Goal: Information Seeking & Learning: Learn about a topic

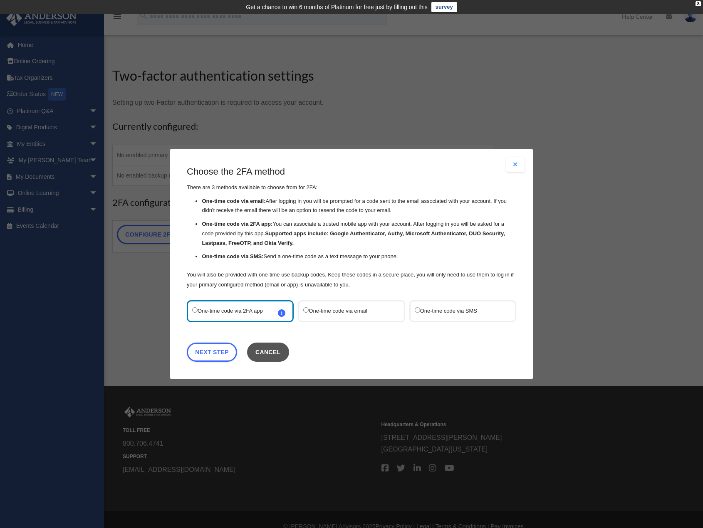
click at [277, 345] on button "Cancel" at bounding box center [268, 352] width 42 height 19
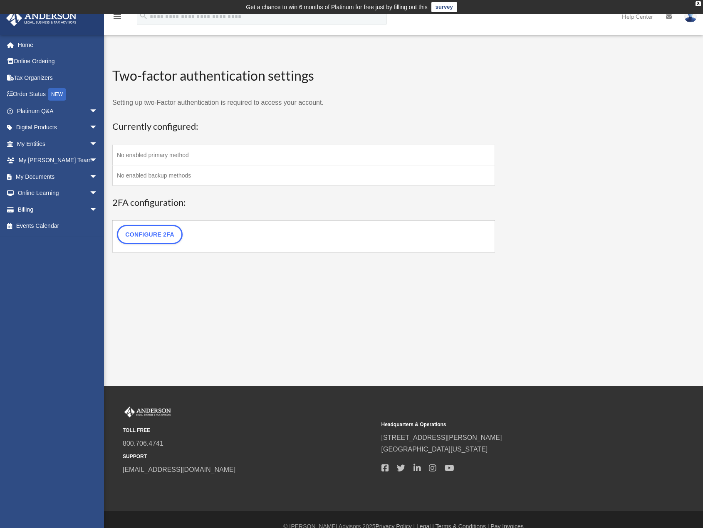
click at [277, 336] on div "WP 2FA User Profile j_mattox30@hotmail.com Sign Out j_mattox30@hotmail.com Home…" at bounding box center [351, 200] width 703 height 372
click at [50, 91] on link "Order Status NEW" at bounding box center [58, 94] width 104 height 17
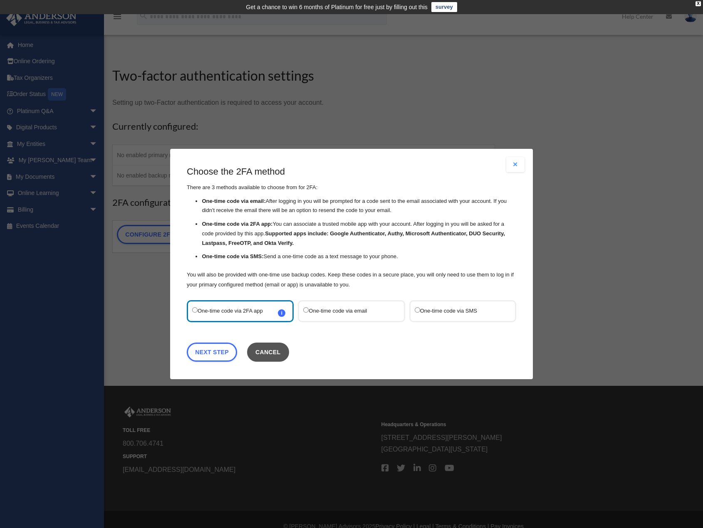
click at [278, 356] on button "Cancel" at bounding box center [268, 352] width 42 height 19
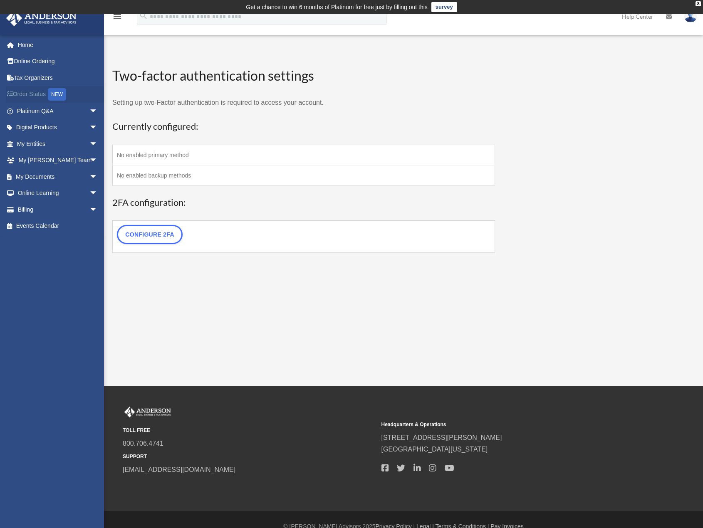
click at [10, 98] on link "Order Status NEW" at bounding box center [58, 94] width 104 height 17
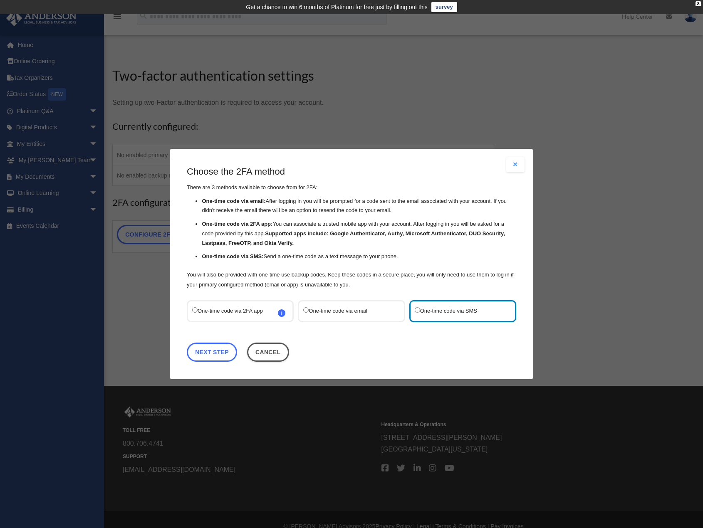
click at [220, 352] on link "Next Step" at bounding box center [212, 352] width 50 height 19
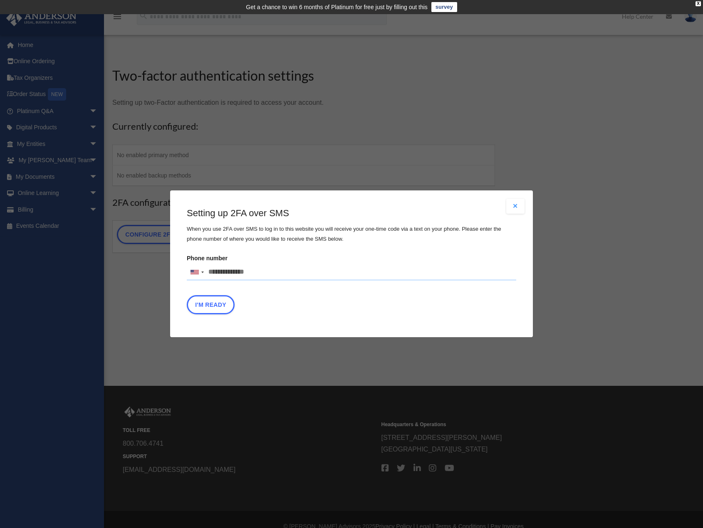
click at [240, 277] on input "Phone number United States +1 United Kingdom +44 Afghanistan (‫افغانستان‬‎) +93…" at bounding box center [351, 272] width 329 height 17
type input "**********"
click at [216, 310] on button "I'm Ready" at bounding box center [211, 305] width 48 height 19
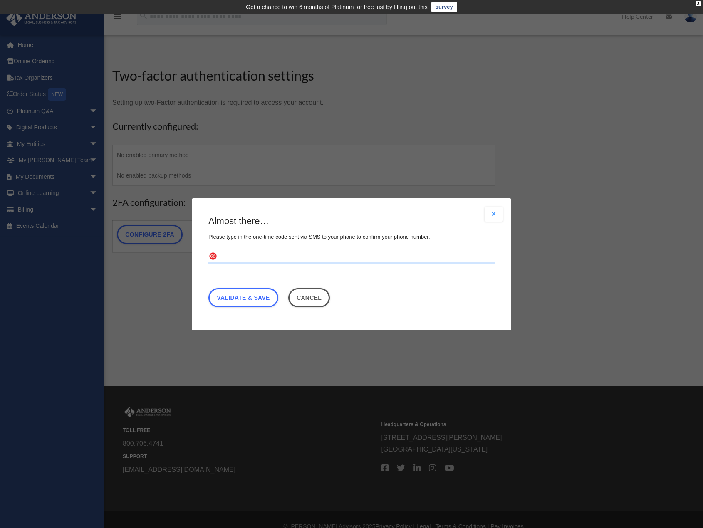
click at [251, 258] on input "text" at bounding box center [351, 256] width 286 height 13
type input "*"
type input "******"
click at [266, 296] on link "Validate & Save" at bounding box center [243, 297] width 70 height 19
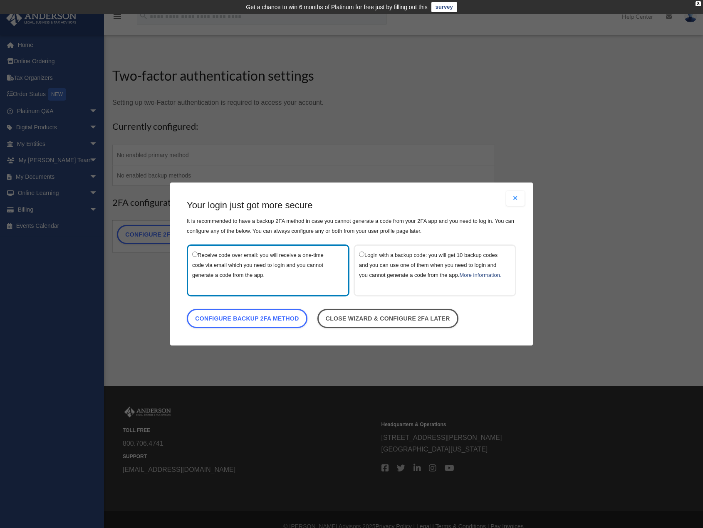
click at [223, 265] on label "Receive code over email: you will receive a one-time code via email which you n…" at bounding box center [264, 270] width 144 height 41
click at [219, 318] on link "Configure backup 2FA method" at bounding box center [247, 318] width 121 height 19
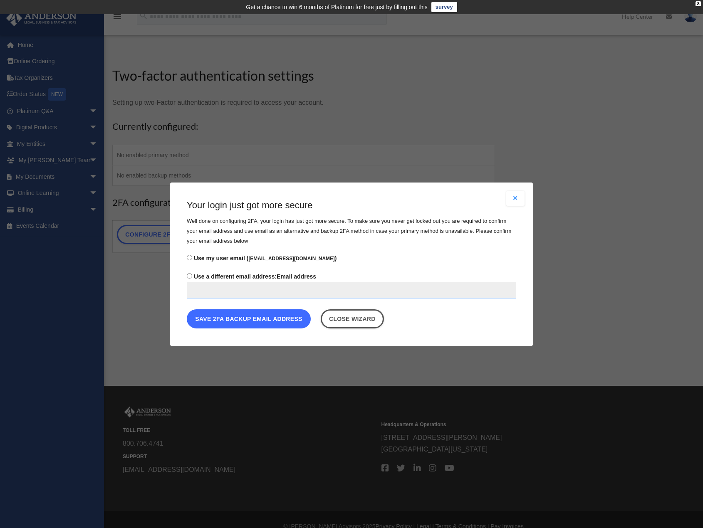
click at [219, 317] on button "Save 2FA backup email address" at bounding box center [249, 318] width 124 height 19
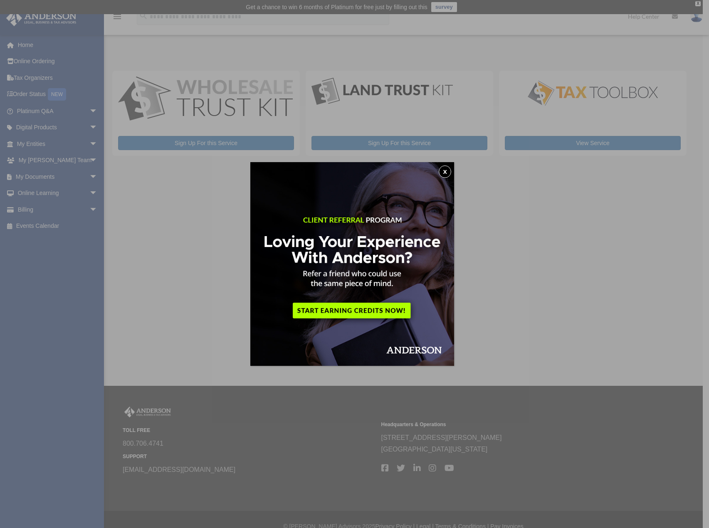
click at [445, 174] on button "x" at bounding box center [445, 172] width 12 height 12
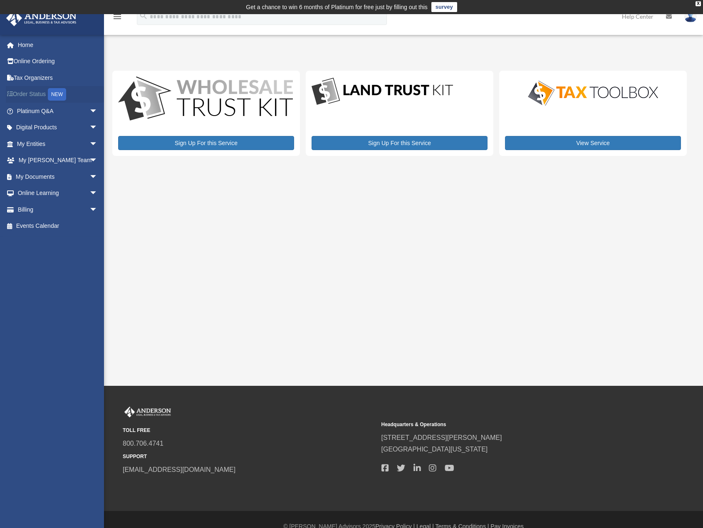
click at [45, 94] on link "Order Status NEW" at bounding box center [58, 94] width 104 height 17
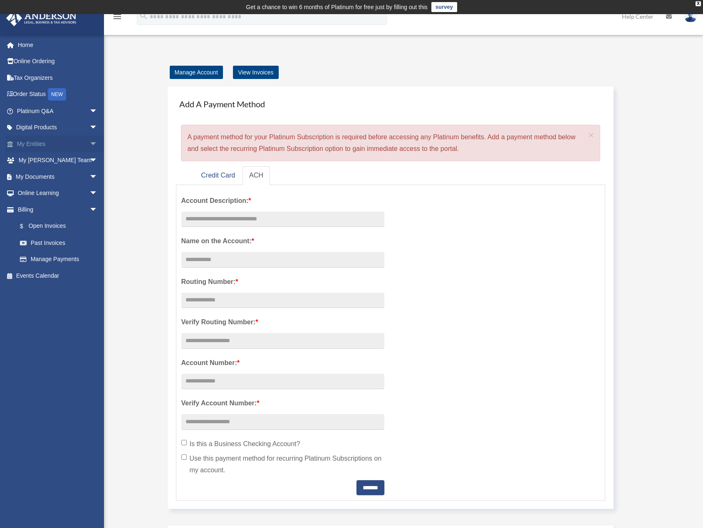
click at [89, 145] on span "arrow_drop_down" at bounding box center [97, 144] width 17 height 17
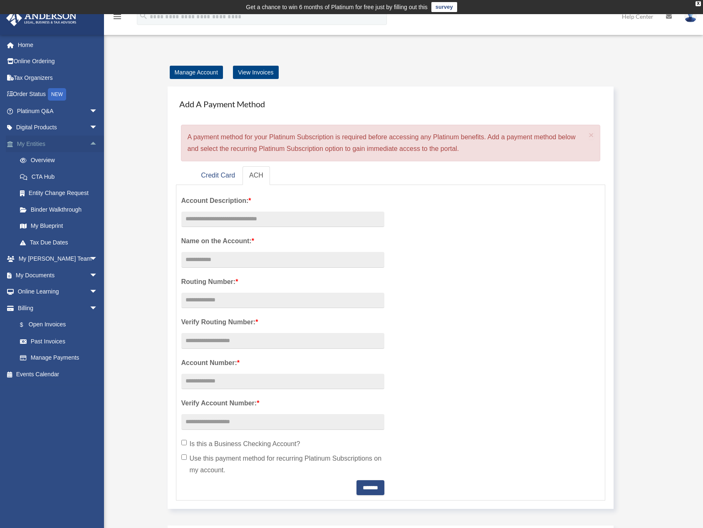
click at [89, 145] on span "arrow_drop_up" at bounding box center [97, 144] width 17 height 17
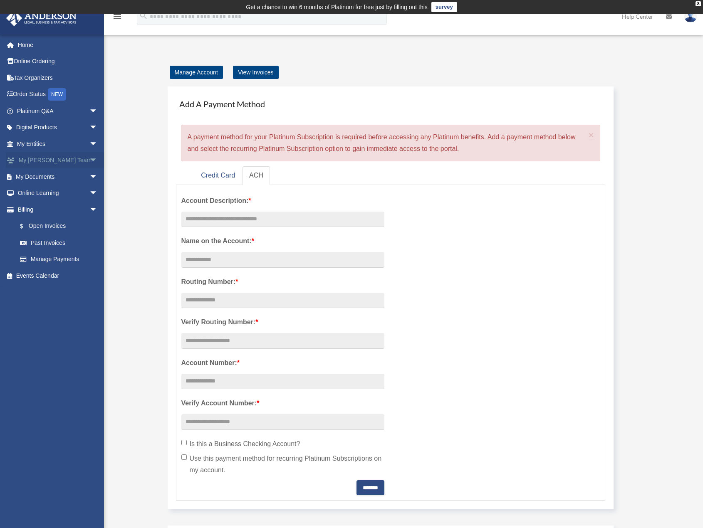
click at [89, 163] on span "arrow_drop_down" at bounding box center [97, 160] width 17 height 17
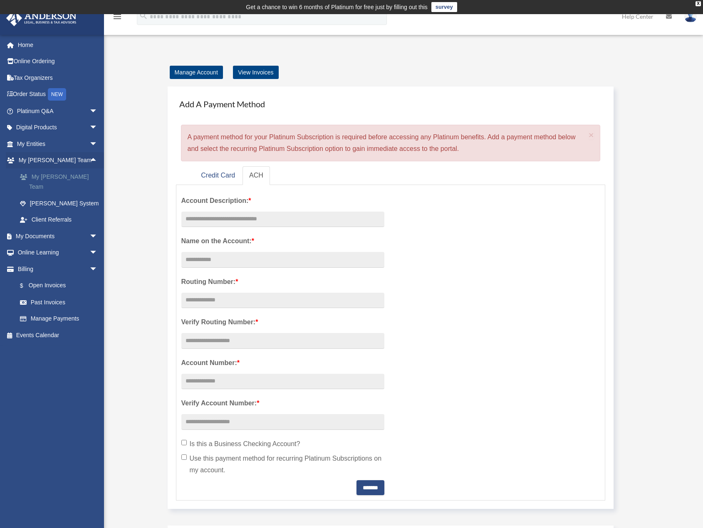
click at [73, 176] on link "My [PERSON_NAME] Team" at bounding box center [61, 181] width 99 height 27
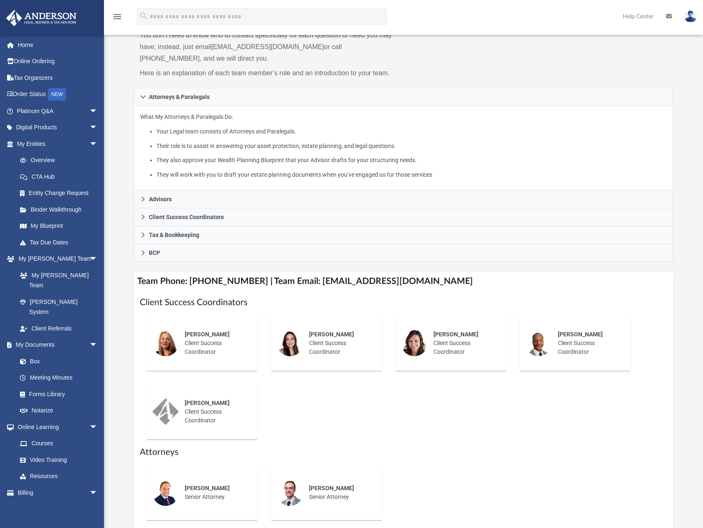
scroll to position [125, 0]
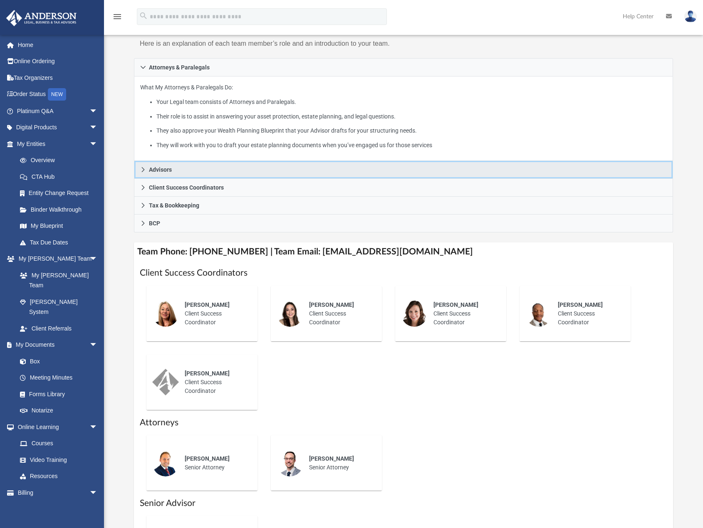
click at [144, 170] on icon at bounding box center [143, 170] width 6 height 6
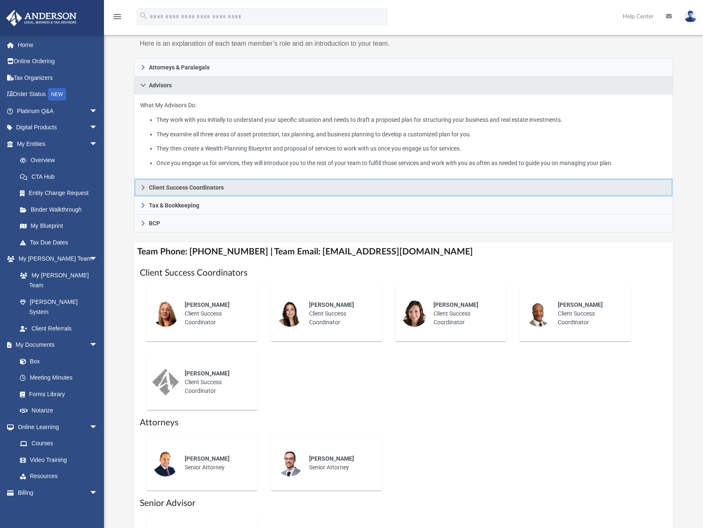
click at [144, 187] on icon at bounding box center [143, 187] width 3 height 5
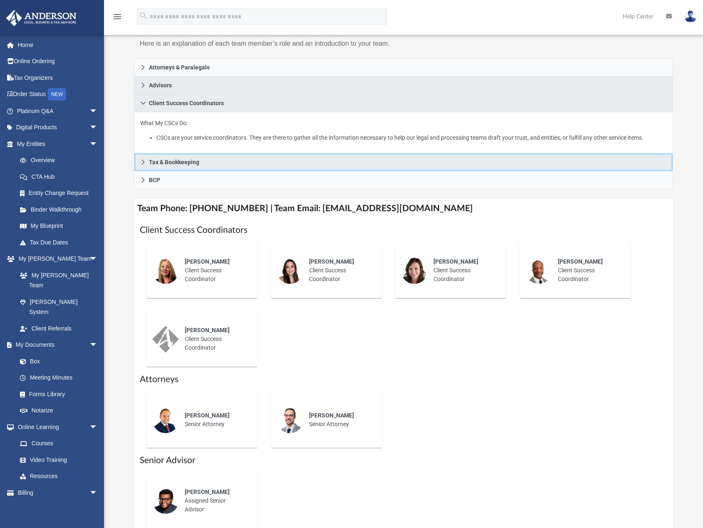
click at [144, 162] on icon at bounding box center [143, 162] width 3 height 5
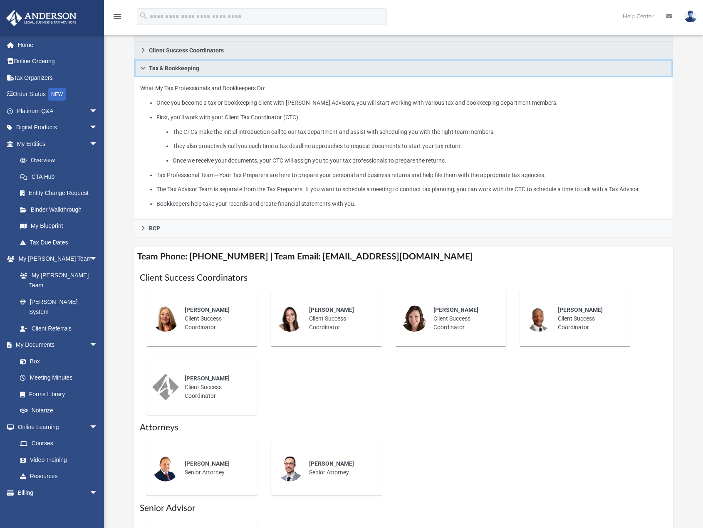
scroll to position [208, 0]
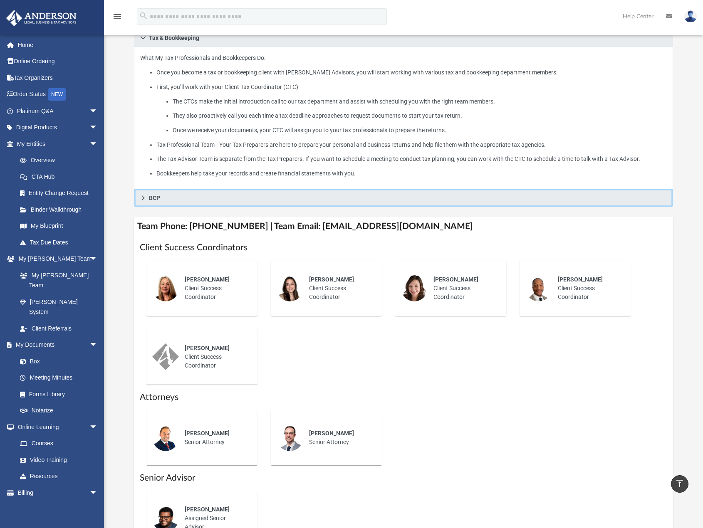
click at [142, 198] on icon at bounding box center [143, 198] width 6 height 6
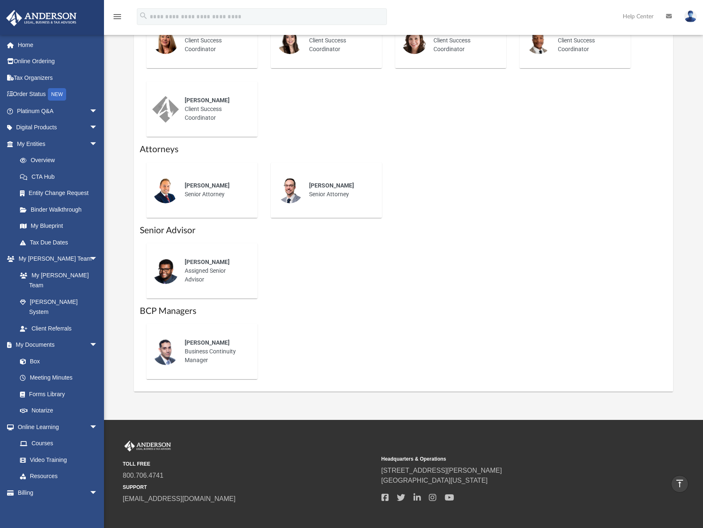
scroll to position [387, 0]
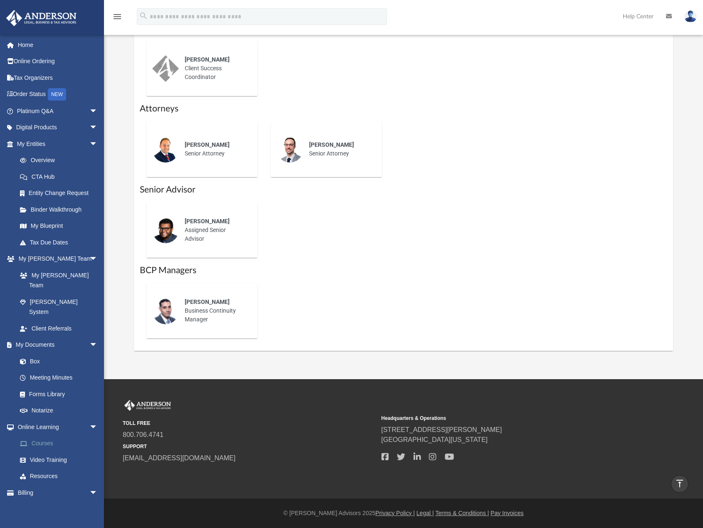
click at [38, 436] on link "Courses" at bounding box center [61, 444] width 99 height 17
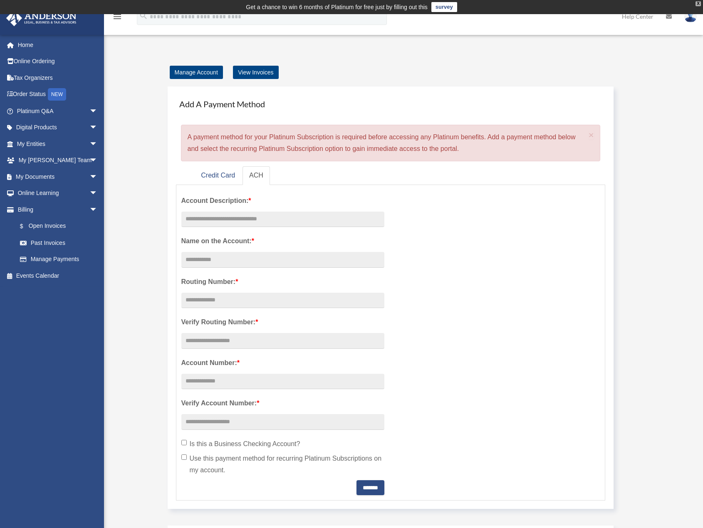
click at [697, 5] on div "X" at bounding box center [697, 3] width 5 height 5
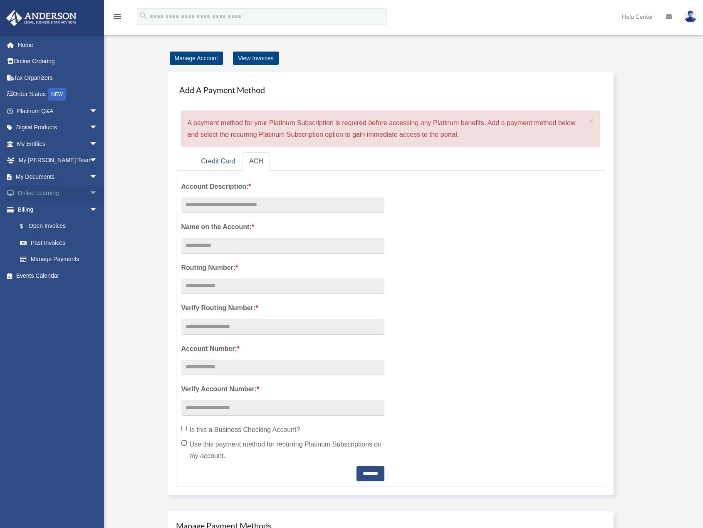
click at [89, 194] on span "arrow_drop_down" at bounding box center [97, 193] width 17 height 17
click at [118, 17] on icon "menu" at bounding box center [117, 17] width 10 height 10
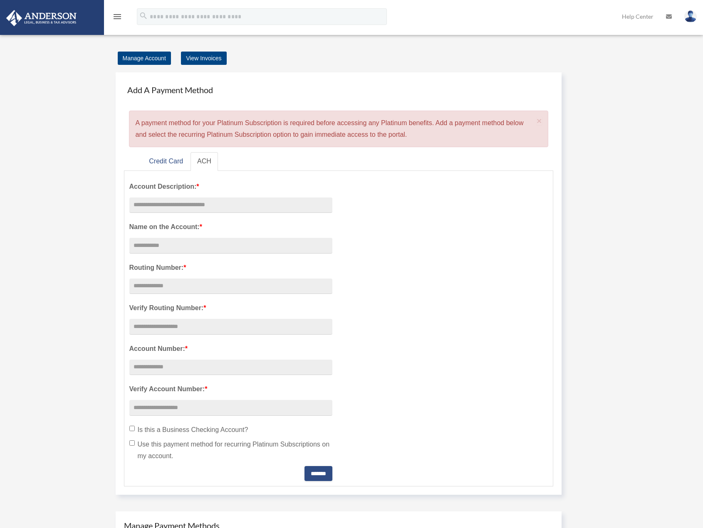
click at [118, 17] on icon "menu" at bounding box center [117, 17] width 10 height 10
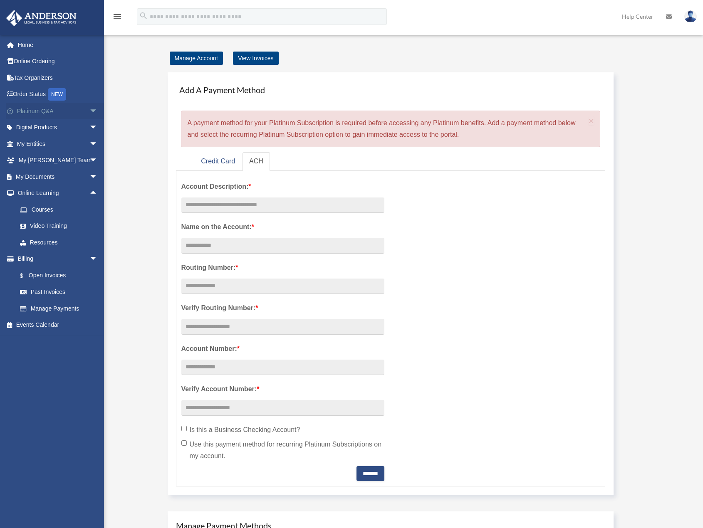
click at [89, 110] on span "arrow_drop_down" at bounding box center [97, 111] width 17 height 17
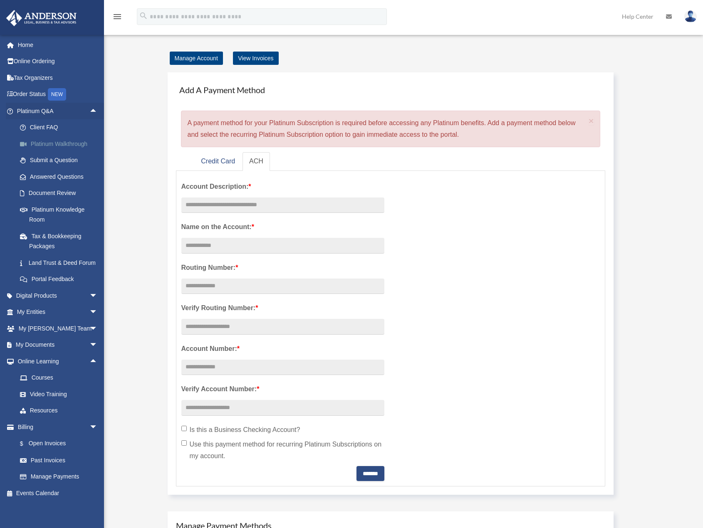
click at [44, 144] on link "Platinum Walkthrough" at bounding box center [61, 144] width 99 height 17
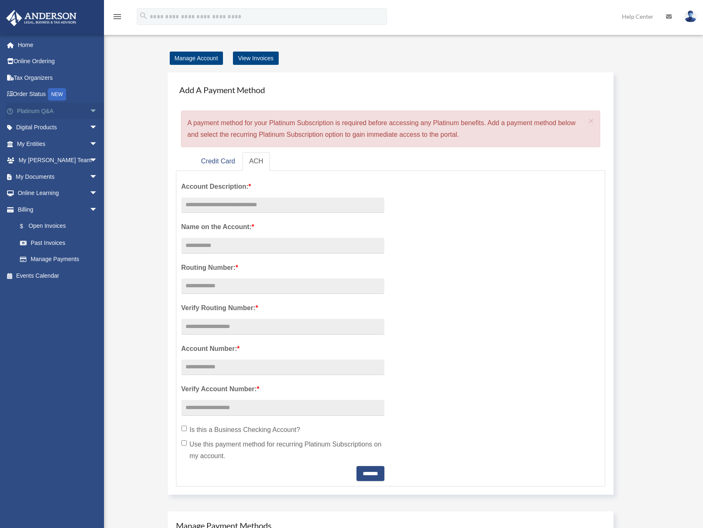
click at [89, 111] on span "arrow_drop_down" at bounding box center [97, 111] width 17 height 17
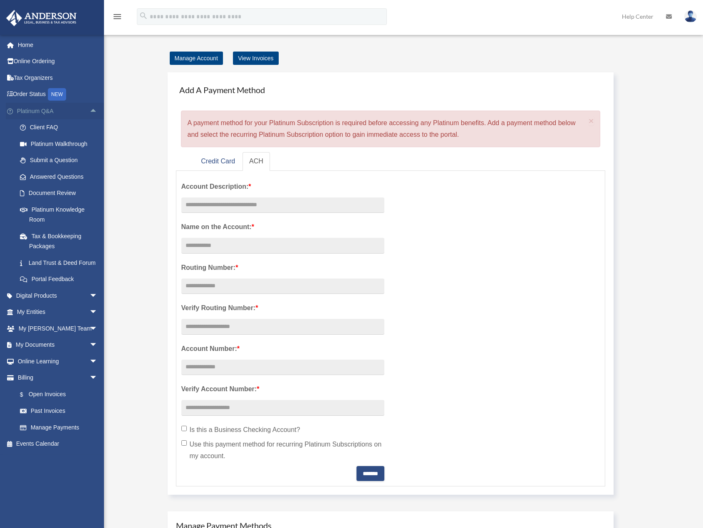
click at [89, 111] on span "arrow_drop_up" at bounding box center [97, 111] width 17 height 17
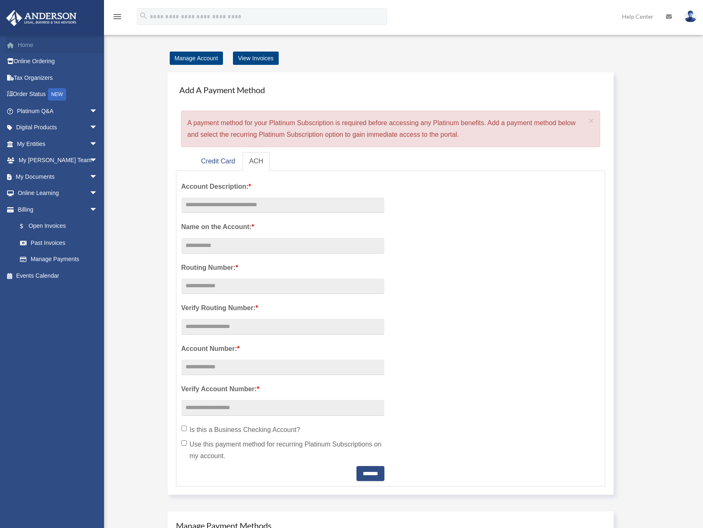
click at [27, 45] on link "Home" at bounding box center [58, 45] width 104 height 17
click at [523, 23] on div "menu search Site Menu add [EMAIL_ADDRESS][DOMAIN_NAME] My Profile Reset Passwor…" at bounding box center [351, 20] width 691 height 28
click at [669, 16] on icon at bounding box center [669, 17] width 6 height 6
click at [691, 16] on img at bounding box center [690, 16] width 12 height 12
click at [553, 43] on link "My Profile" at bounding box center [565, 38] width 83 height 17
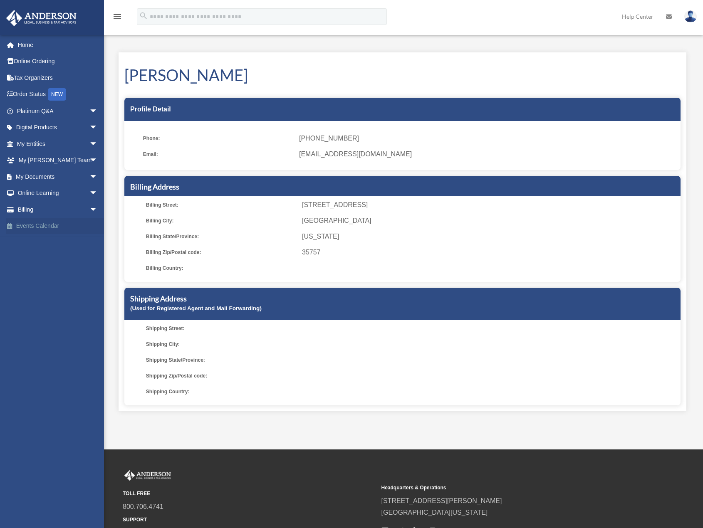
click at [31, 230] on link "Events Calendar" at bounding box center [58, 226] width 104 height 17
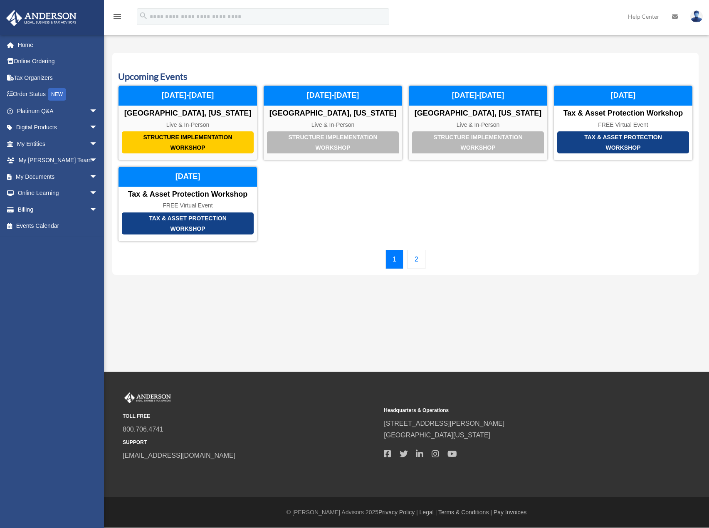
click at [421, 261] on link "2" at bounding box center [417, 259] width 18 height 19
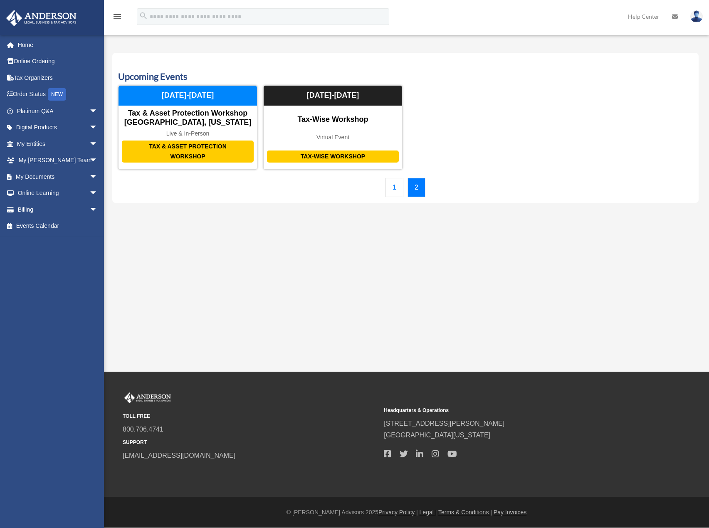
click at [398, 187] on link "1" at bounding box center [395, 187] width 18 height 19
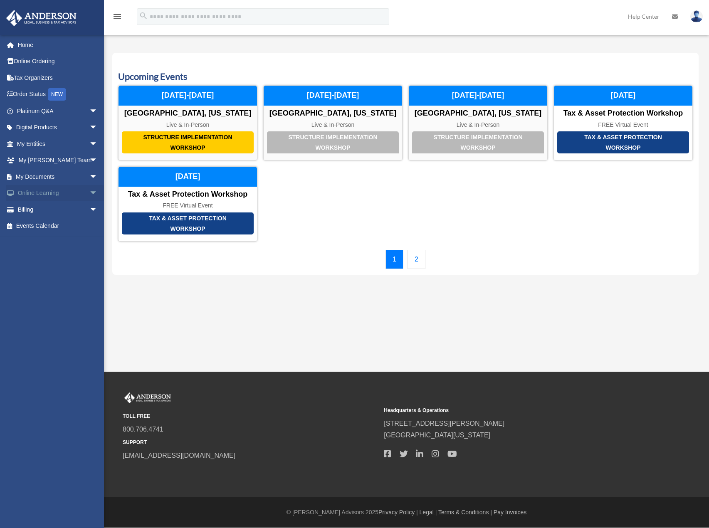
click at [89, 193] on span "arrow_drop_down" at bounding box center [97, 193] width 17 height 17
click at [89, 193] on span "arrow_drop_up" at bounding box center [97, 193] width 17 height 17
click at [89, 125] on span "arrow_drop_down" at bounding box center [97, 127] width 17 height 17
click at [52, 145] on div "Tax Toolbox" at bounding box center [64, 144] width 71 height 10
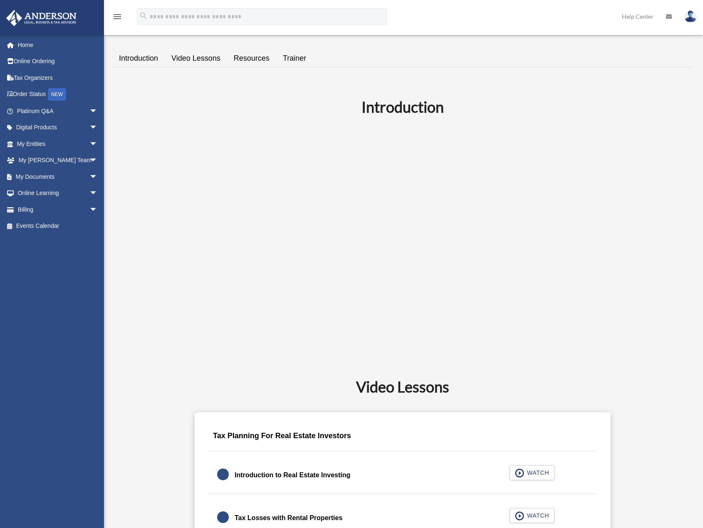
scroll to position [250, 0]
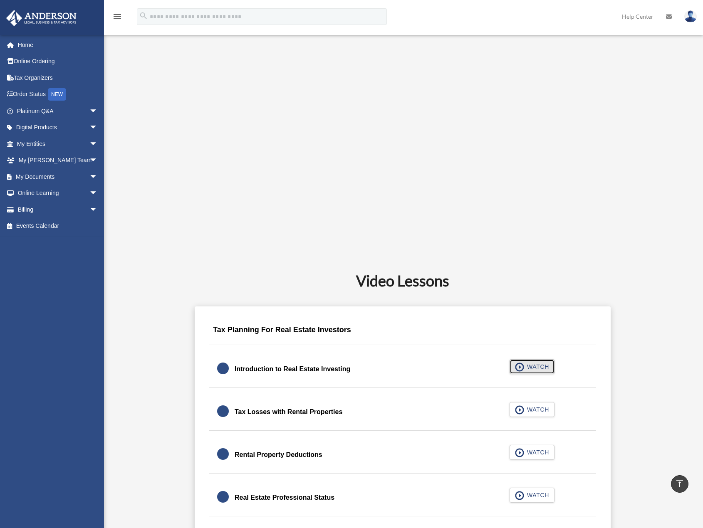
click at [523, 363] on span "button" at bounding box center [520, 367] width 10 height 9
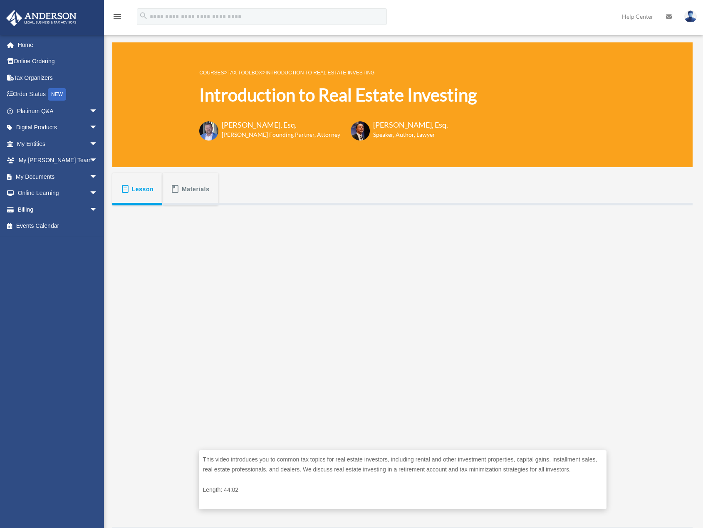
click at [187, 185] on span "Materials" at bounding box center [196, 189] width 28 height 15
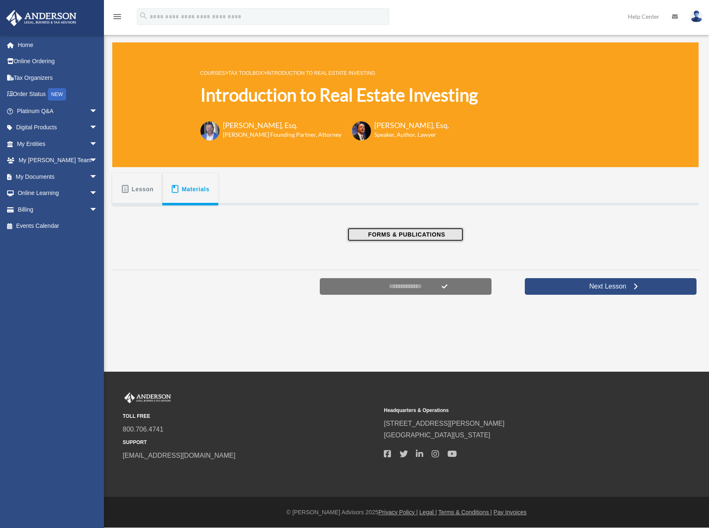
click at [379, 234] on span "FORMS & PUBLICATIONS" at bounding box center [405, 234] width 79 height 8
click at [136, 187] on span "Lesson" at bounding box center [143, 189] width 22 height 15
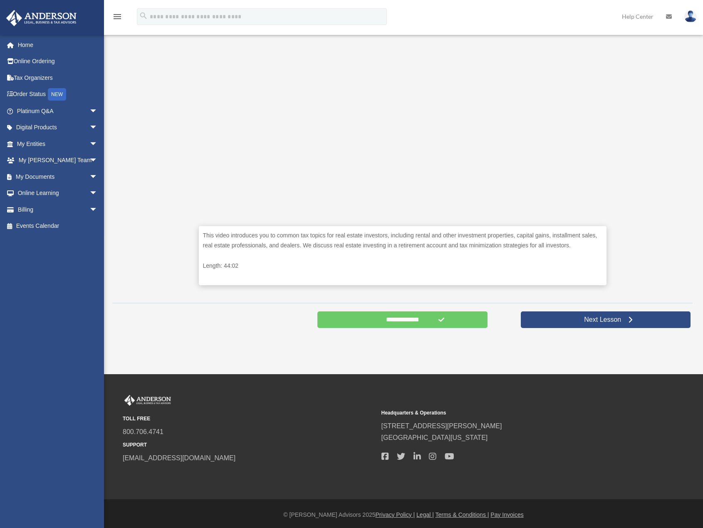
scroll to position [226, 0]
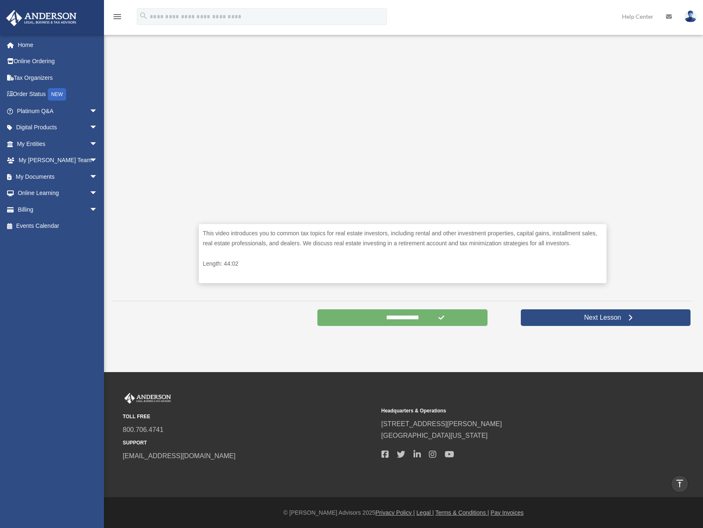
click at [388, 318] on input "**********" at bounding box center [402, 317] width 170 height 17
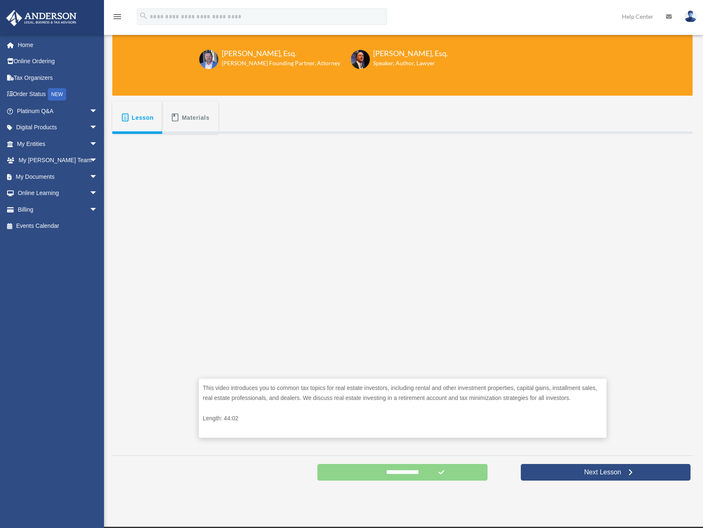
scroll to position [0, 0]
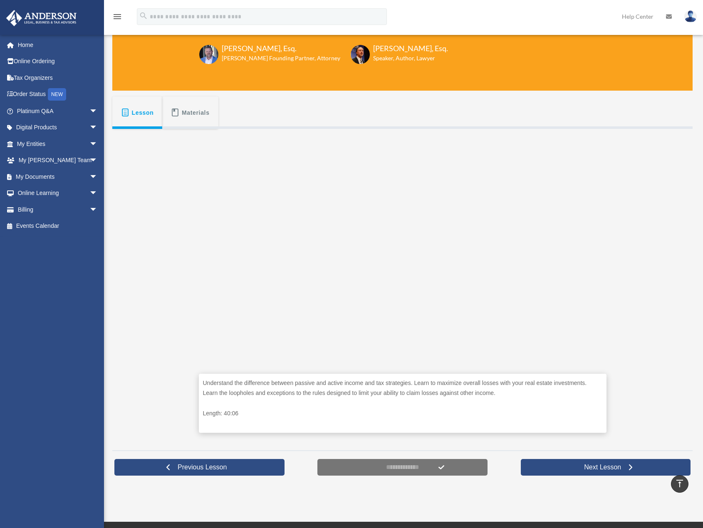
scroll to position [42, 0]
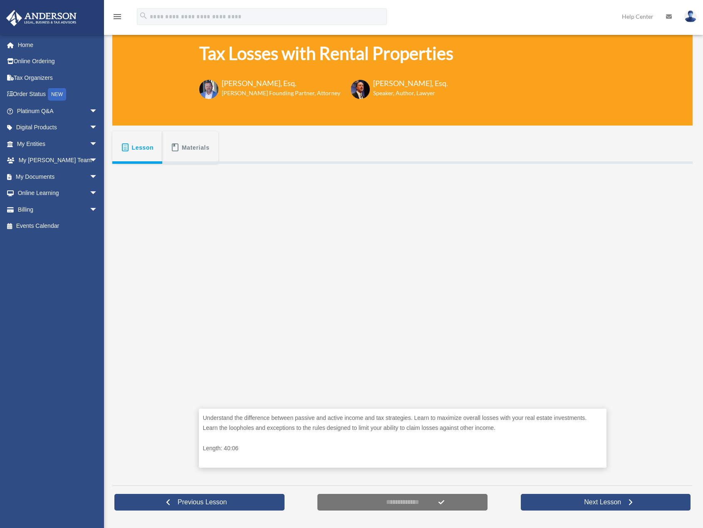
click at [129, 146] on span at bounding box center [125, 148] width 9 height 8
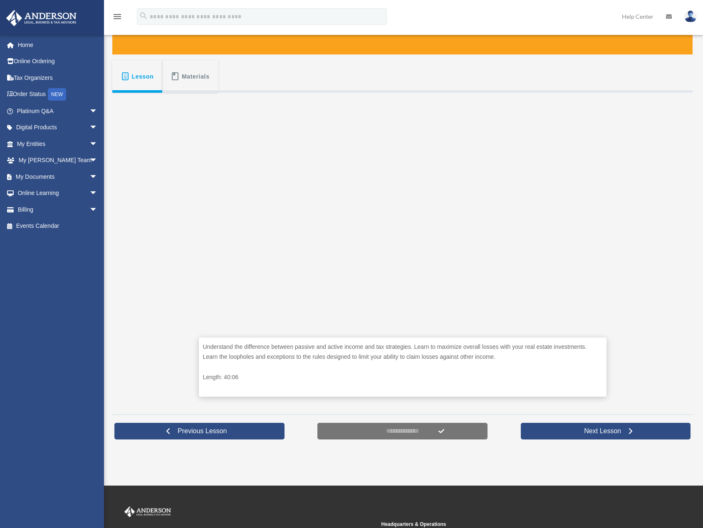
scroll to position [166, 0]
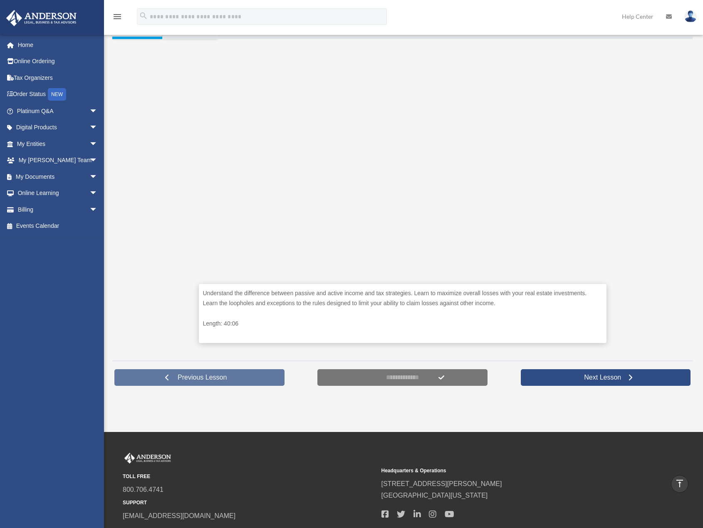
click at [202, 376] on span "Previous Lesson" at bounding box center [202, 378] width 62 height 8
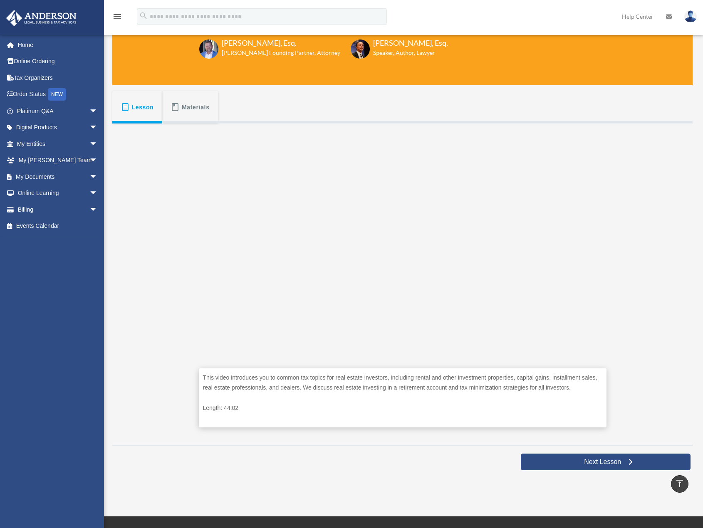
scroll to position [42, 0]
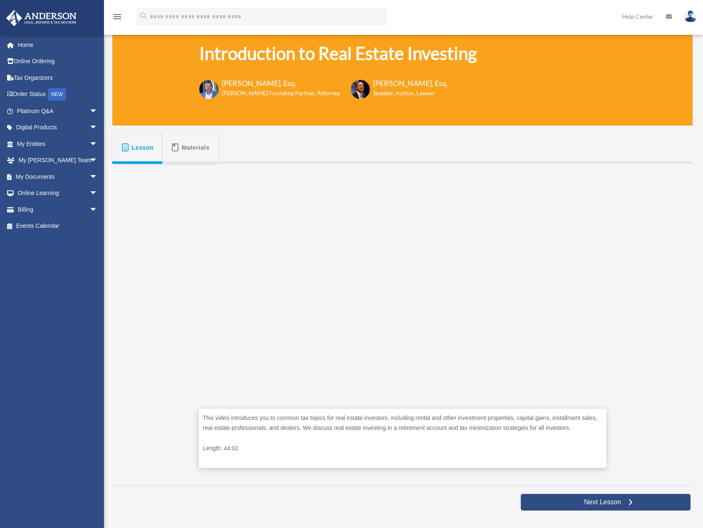
click at [194, 146] on span "Materials" at bounding box center [196, 147] width 28 height 15
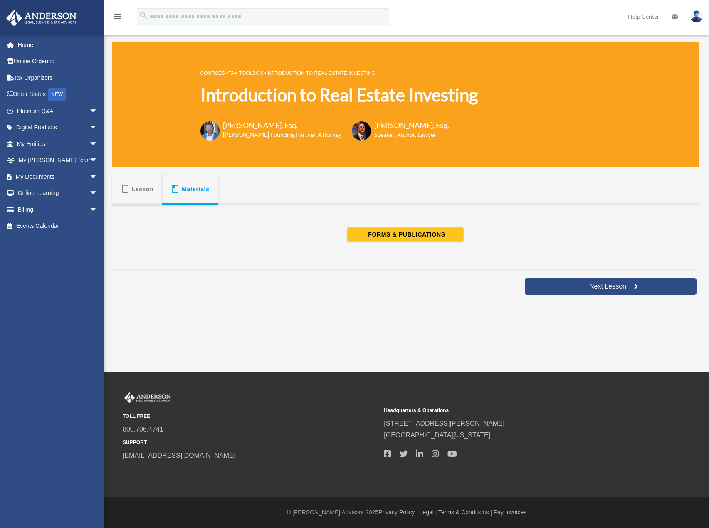
click at [145, 186] on span "Lesson" at bounding box center [143, 189] width 22 height 15
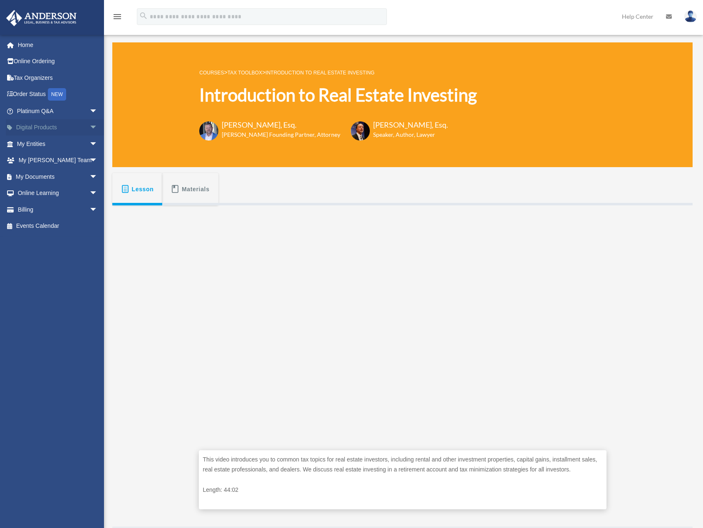
click at [89, 125] on span "arrow_drop_down" at bounding box center [97, 127] width 17 height 17
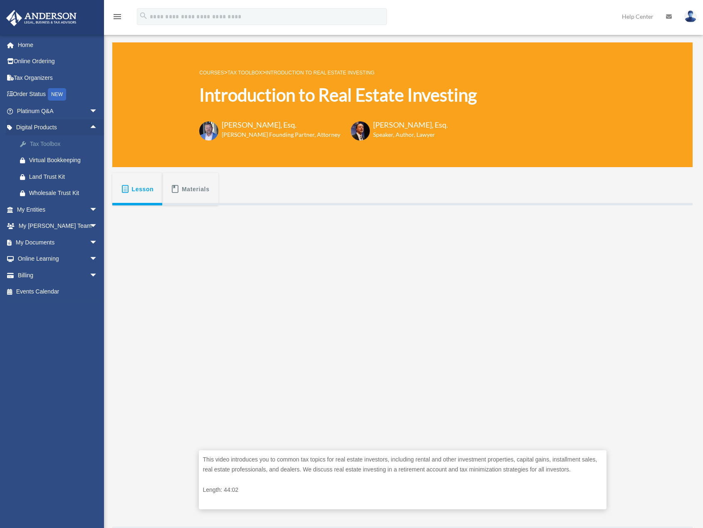
click at [60, 140] on div "Tax Toolbox" at bounding box center [64, 144] width 71 height 10
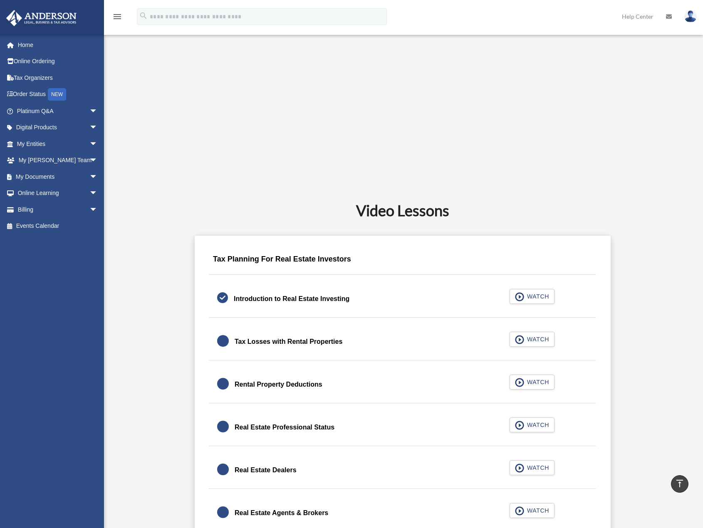
scroll to position [291, 0]
